Goal: Task Accomplishment & Management: Manage account settings

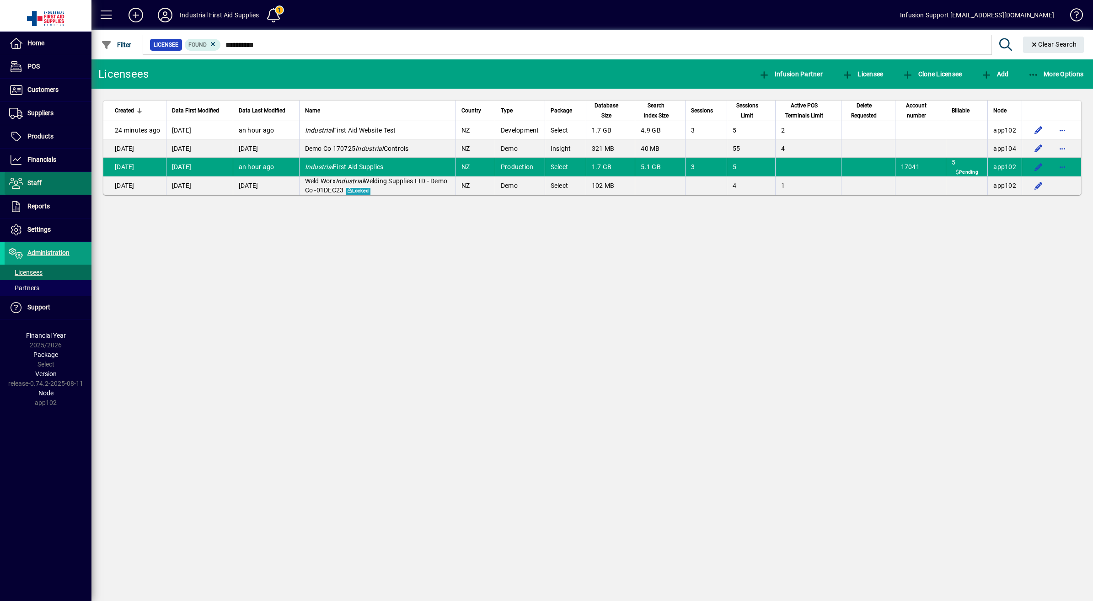
click at [28, 179] on span "Staff" at bounding box center [34, 182] width 14 height 7
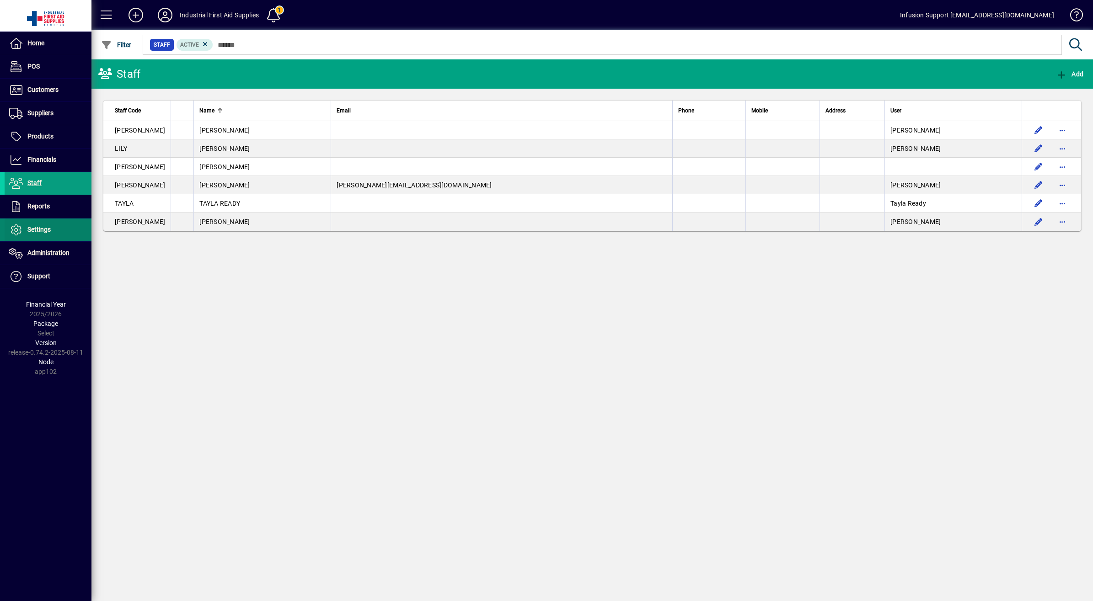
click at [32, 231] on span "Settings" at bounding box center [38, 229] width 23 height 7
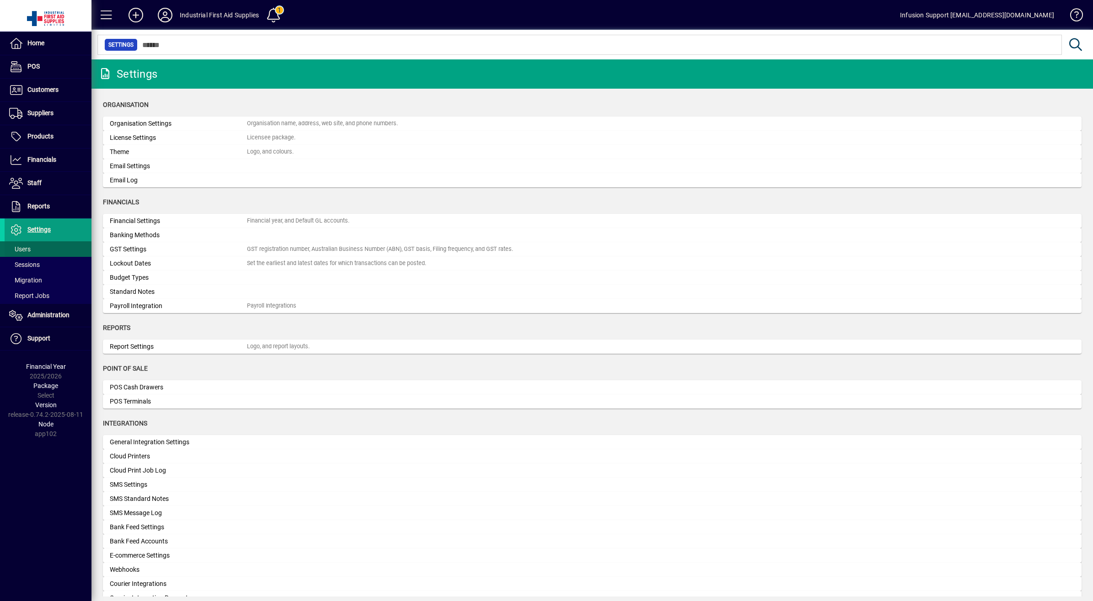
click at [22, 251] on span "Users" at bounding box center [19, 249] width 21 height 7
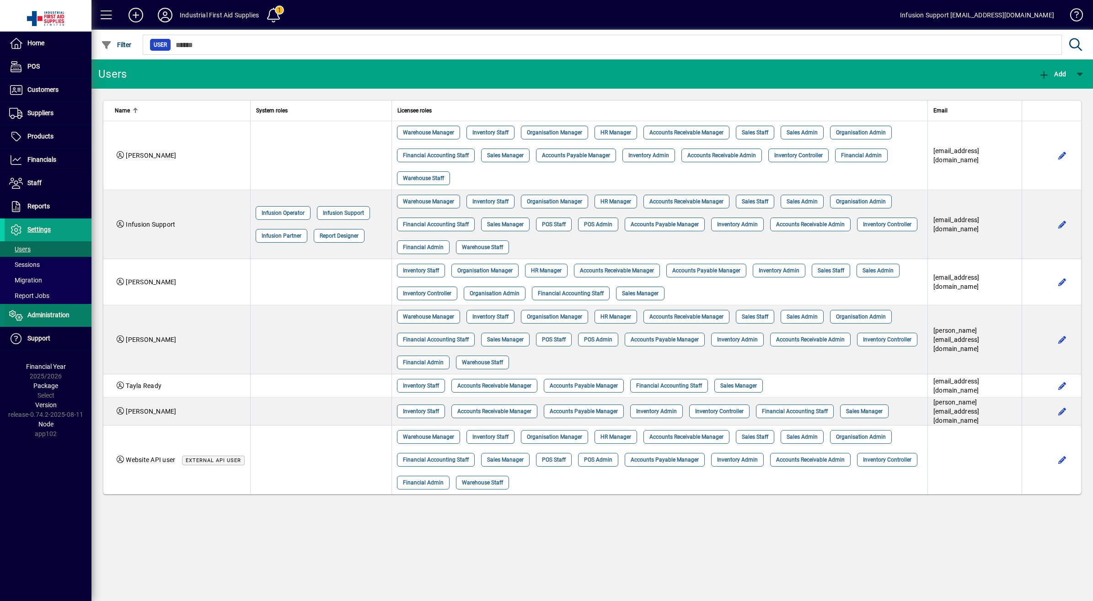
click at [47, 311] on span "Administration" at bounding box center [37, 315] width 65 height 11
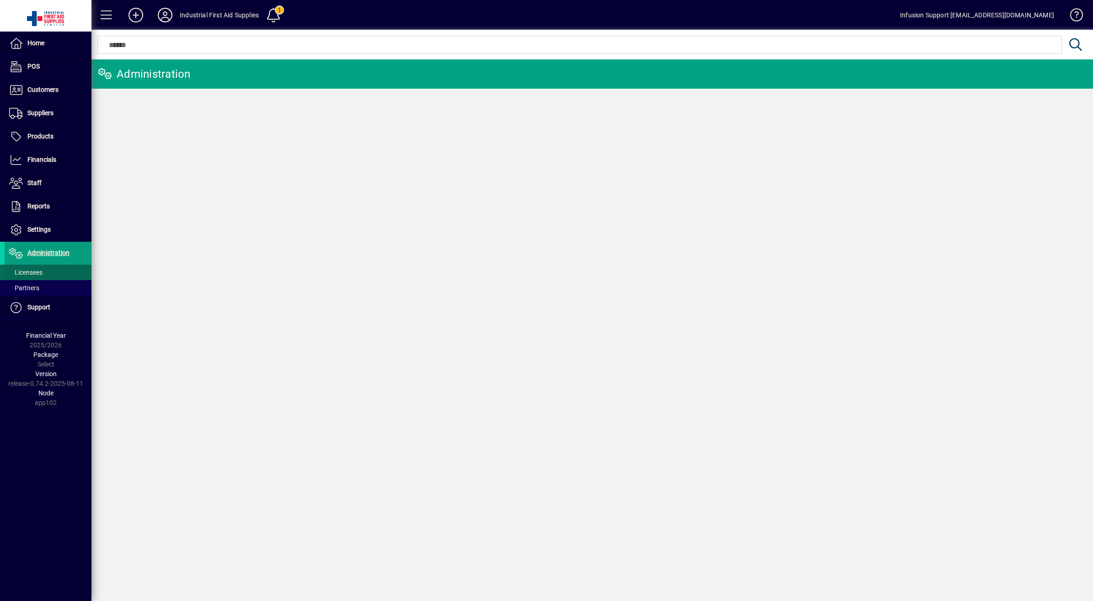
click at [27, 271] on span "Licensees" at bounding box center [25, 272] width 33 height 7
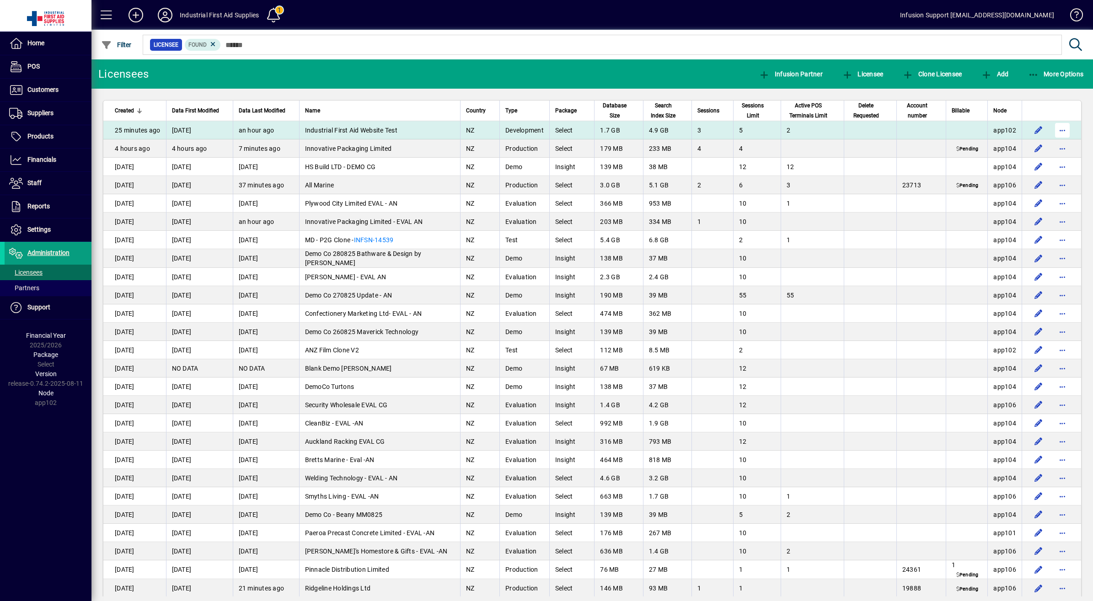
click at [1059, 128] on span "button" at bounding box center [1062, 130] width 22 height 22
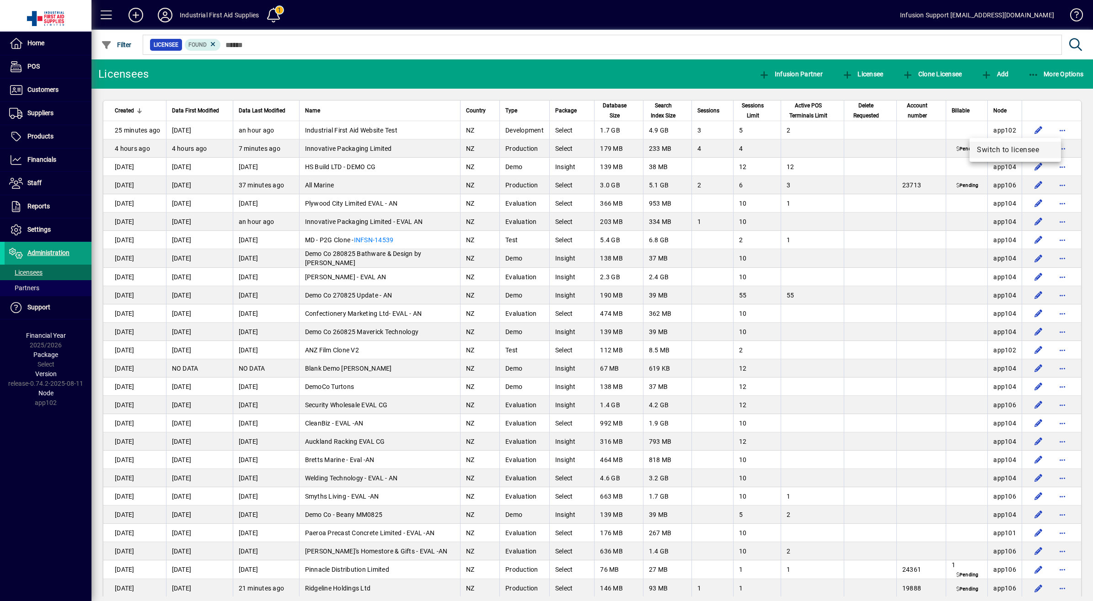
click at [1016, 151] on span "Switch to licensee" at bounding box center [1015, 149] width 77 height 11
